Goal: Check status

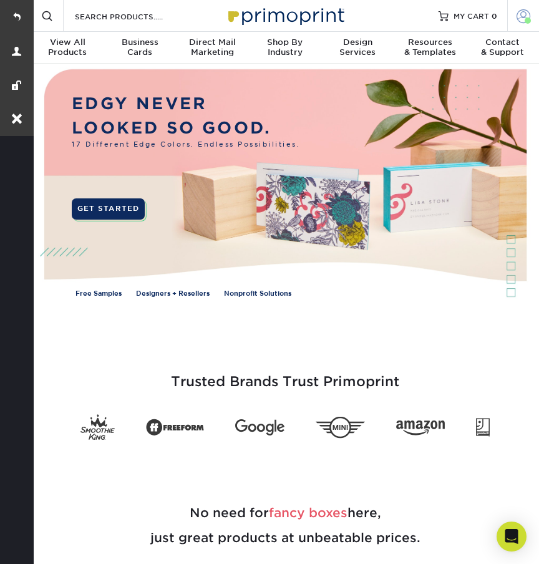
click at [518, 25] on link "Account" at bounding box center [523, 16] width 32 height 32
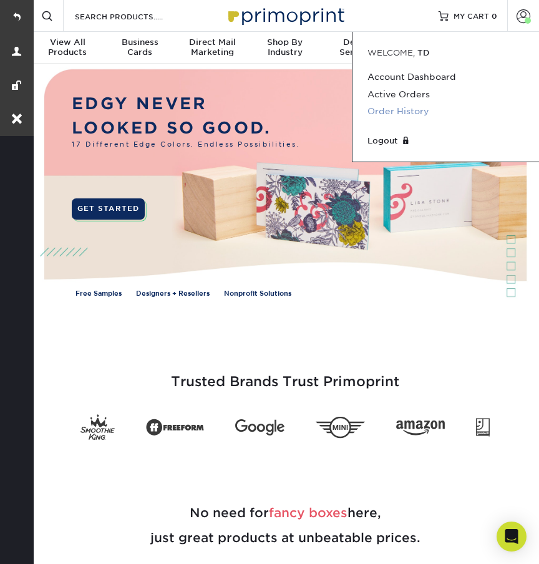
click at [380, 109] on link "Order History" at bounding box center [445, 111] width 157 height 17
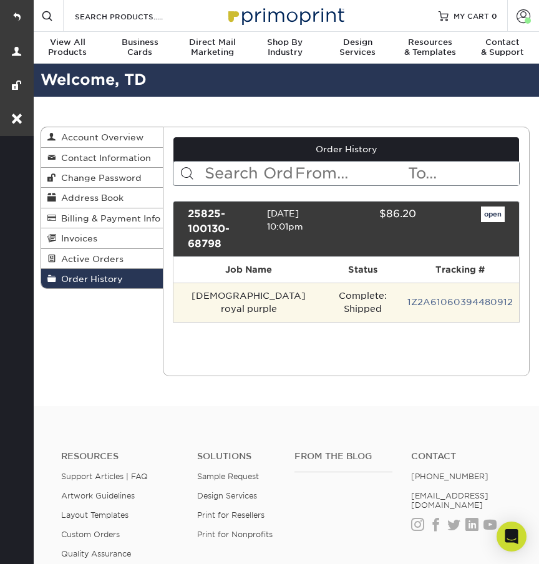
click at [232, 297] on td "[DEMOGRAPHIC_DATA] royal purple" at bounding box center [248, 302] width 150 height 39
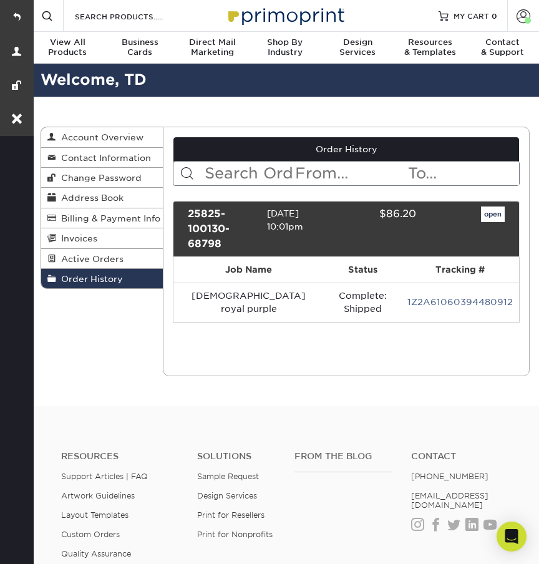
click at [489, 221] on div "open" at bounding box center [469, 229] width 89 height 45
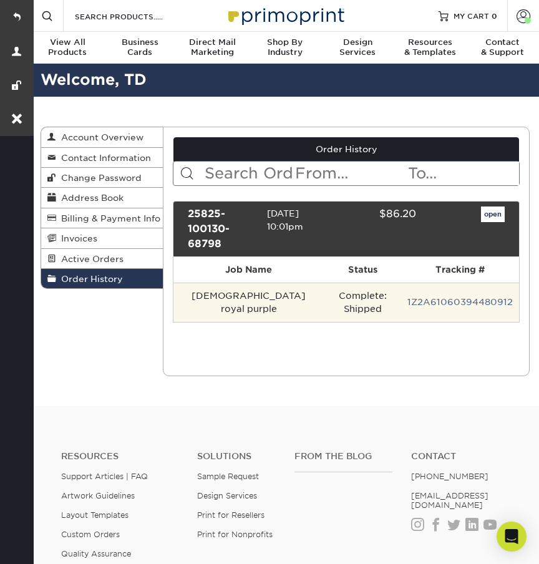
click at [222, 301] on td "Jesus royal purple" at bounding box center [248, 302] width 150 height 39
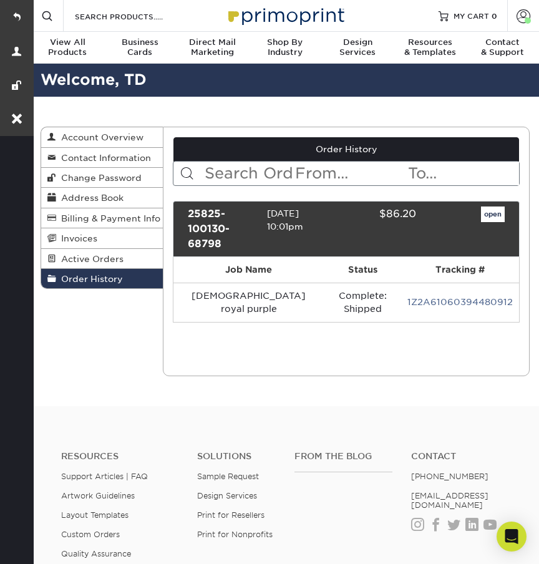
click at [496, 216] on link "open" at bounding box center [493, 215] width 24 height 16
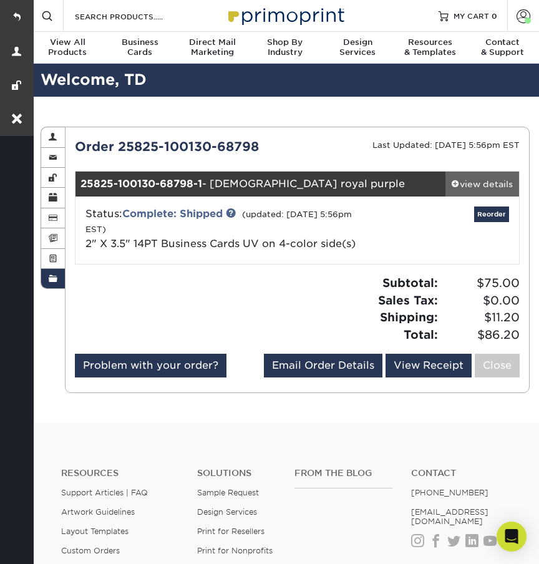
click at [498, 182] on div "view details" at bounding box center [482, 184] width 74 height 12
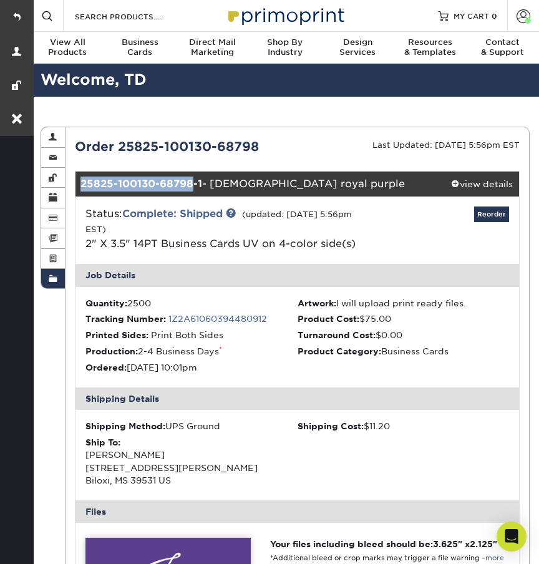
drag, startPoint x: 83, startPoint y: 182, endPoint x: 191, endPoint y: 182, distance: 107.9
click at [191, 182] on strong "25825-100130-68798-1" at bounding box center [141, 184] width 122 height 12
copy strong "25825-100130-68798"
click at [26, 17] on link at bounding box center [17, 17] width 34 height 34
